Goal: Task Accomplishment & Management: Manage account settings

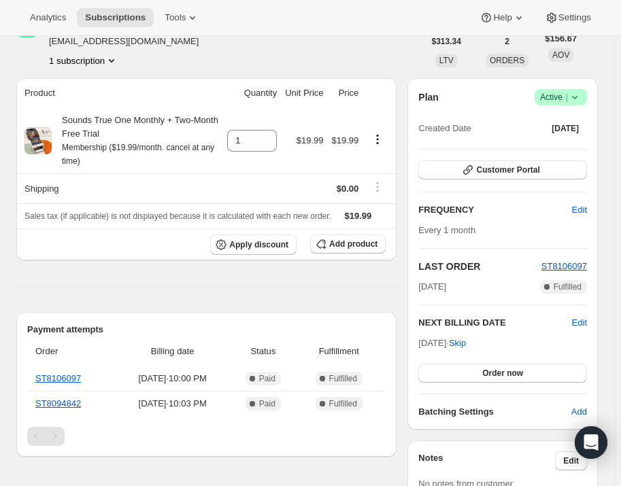
scroll to position [61, 0]
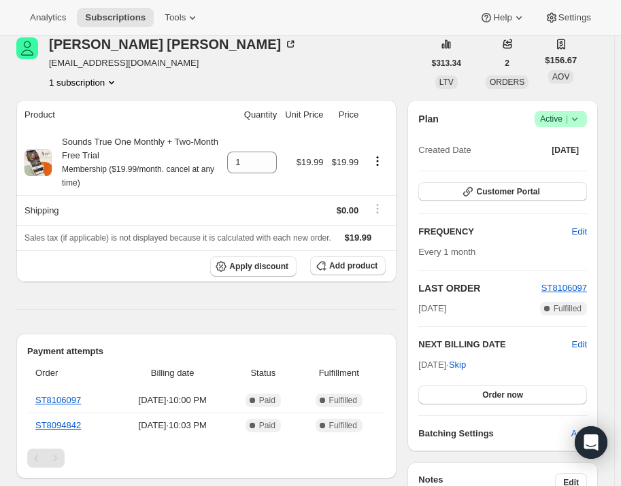
click at [579, 122] on icon at bounding box center [575, 119] width 14 height 14
click at [578, 164] on span "Cancel subscription" at bounding box center [567, 168] width 77 height 10
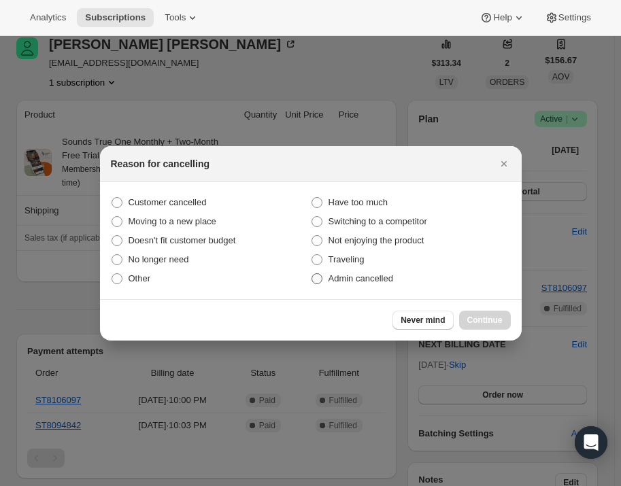
click at [384, 276] on span "Admin cancelled" at bounding box center [361, 278] width 65 height 10
click at [312, 274] on input "Admin cancelled" at bounding box center [312, 273] width 1 height 1
radio input "true"
click at [478, 312] on button "Continue" at bounding box center [485, 320] width 52 height 19
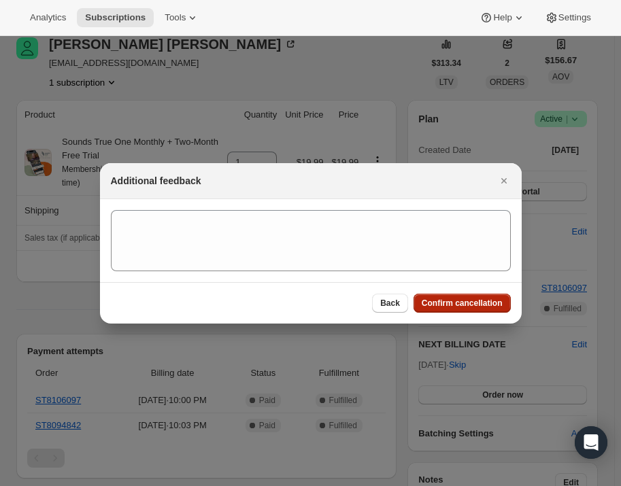
click at [466, 301] on span "Confirm cancellation" at bounding box center [462, 303] width 81 height 11
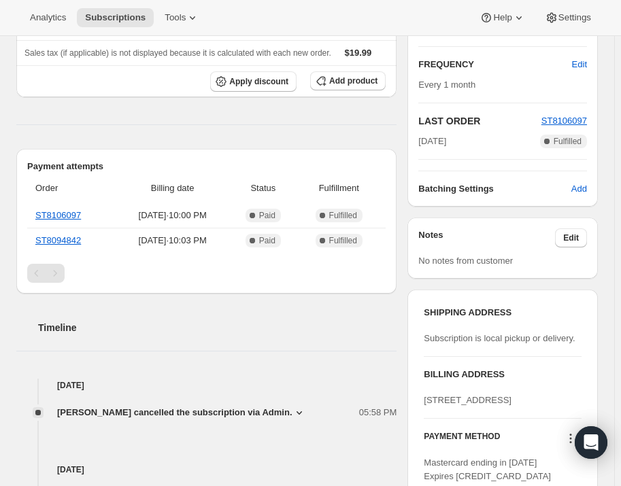
scroll to position [433, 0]
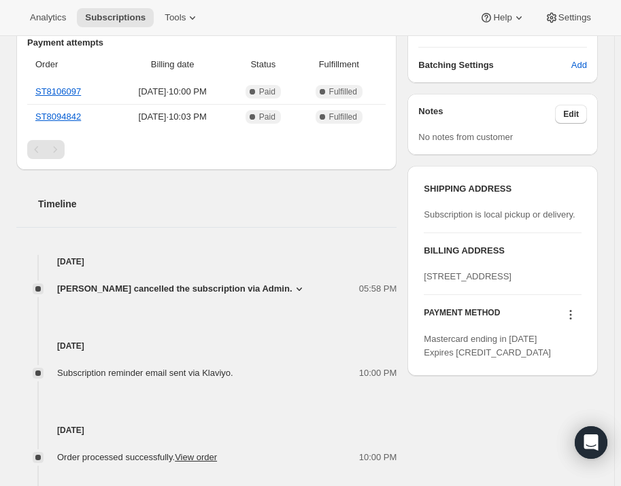
click at [293, 293] on icon at bounding box center [300, 289] width 14 height 14
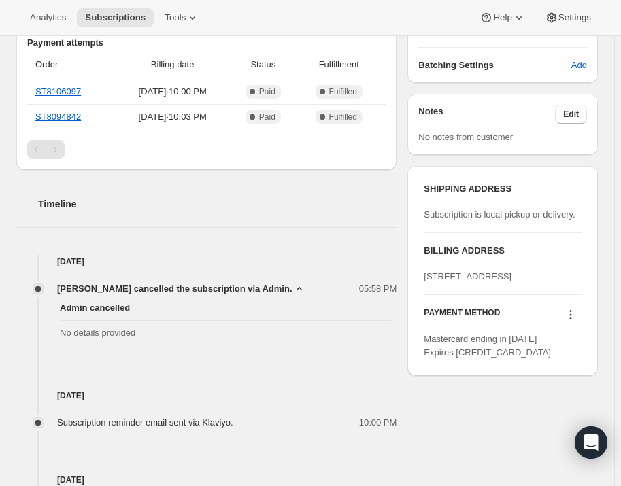
click at [293, 293] on icon at bounding box center [300, 289] width 14 height 14
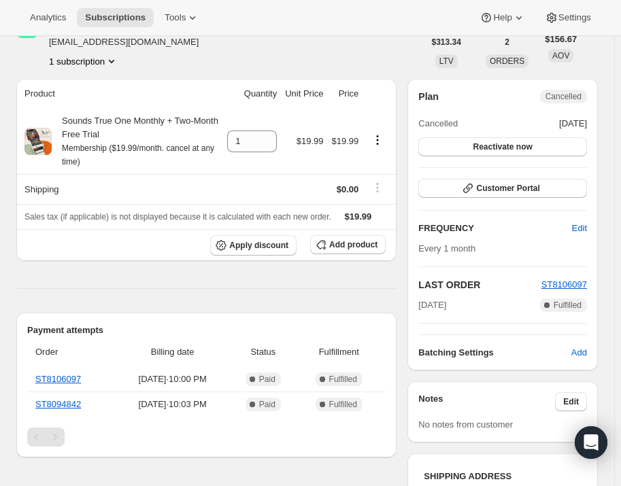
scroll to position [61, 0]
